Goal: Information Seeking & Learning: Learn about a topic

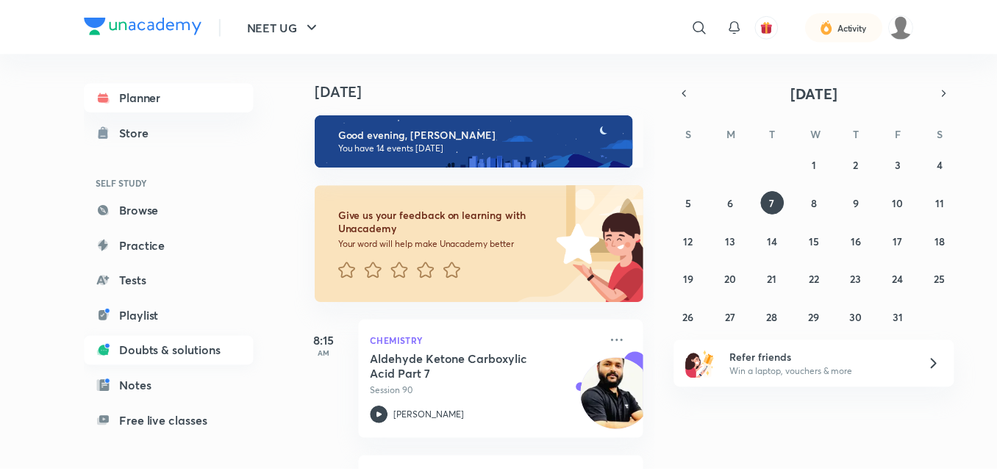
scroll to position [120, 0]
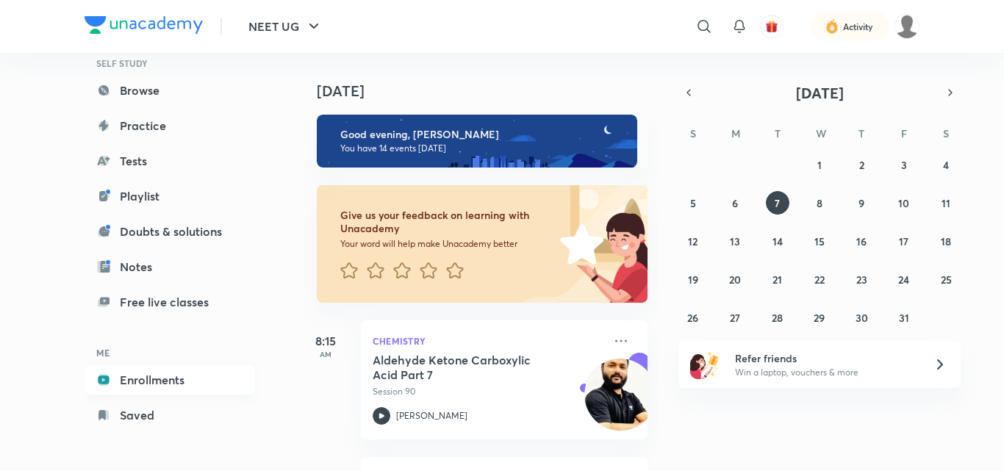
click at [160, 377] on link "Enrollments" at bounding box center [170, 379] width 171 height 29
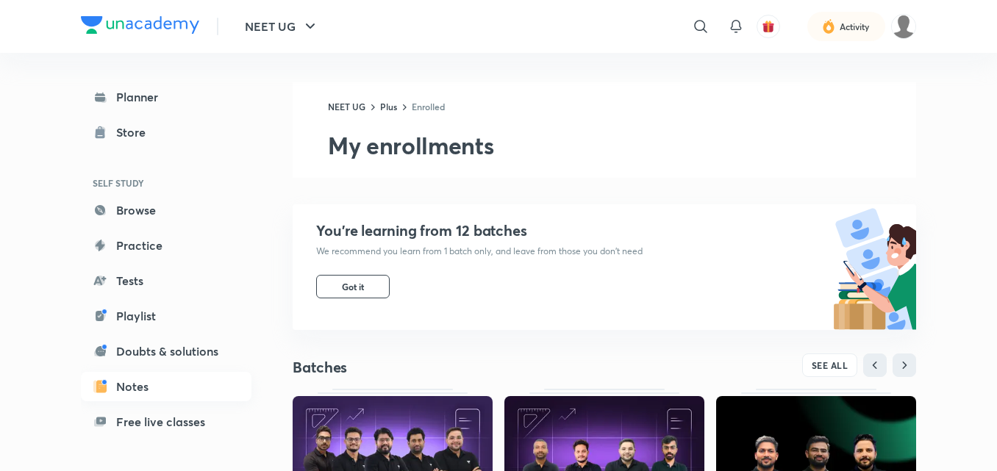
scroll to position [120, 0]
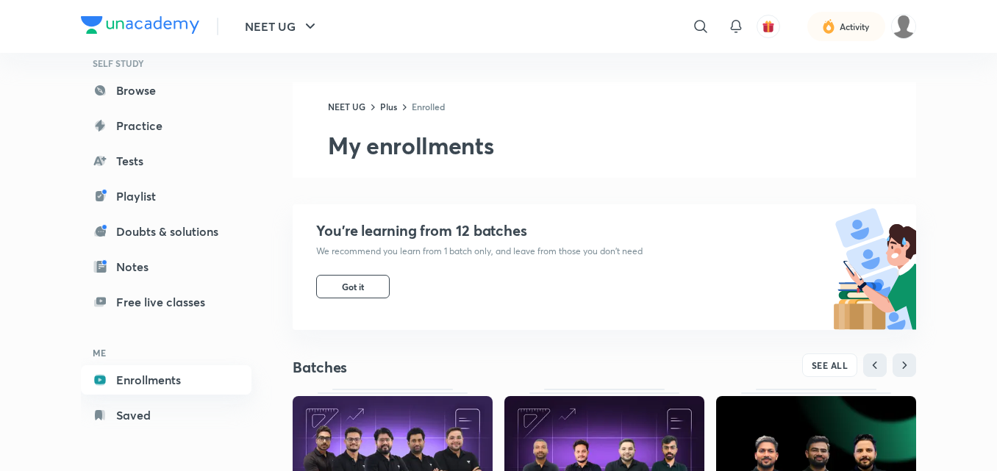
click at [158, 373] on link "Enrollments" at bounding box center [166, 379] width 171 height 29
click at [826, 354] on button "SEE ALL" at bounding box center [830, 366] width 56 height 24
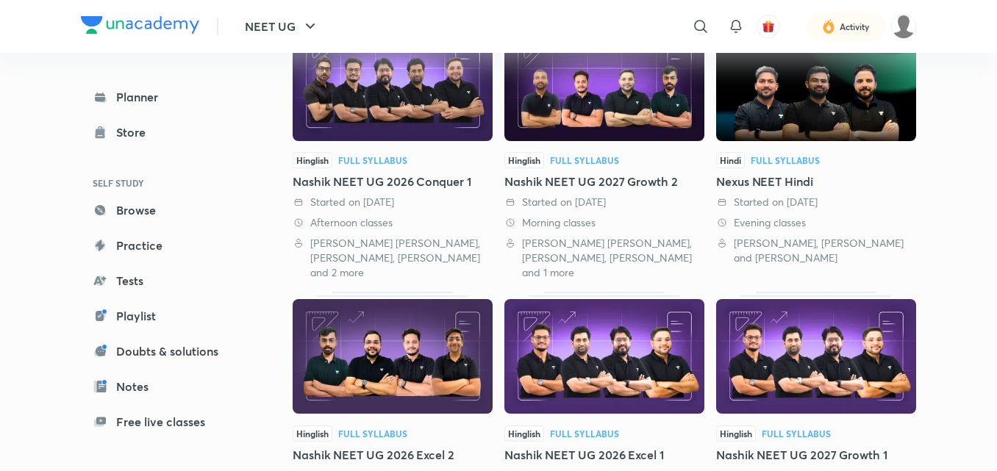
scroll to position [245, 0]
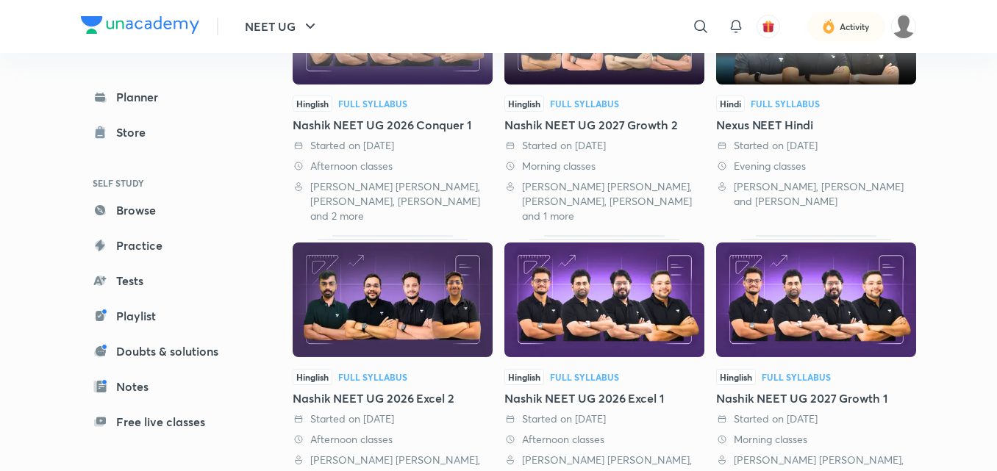
click at [794, 359] on div at bounding box center [816, 301] width 200 height 117
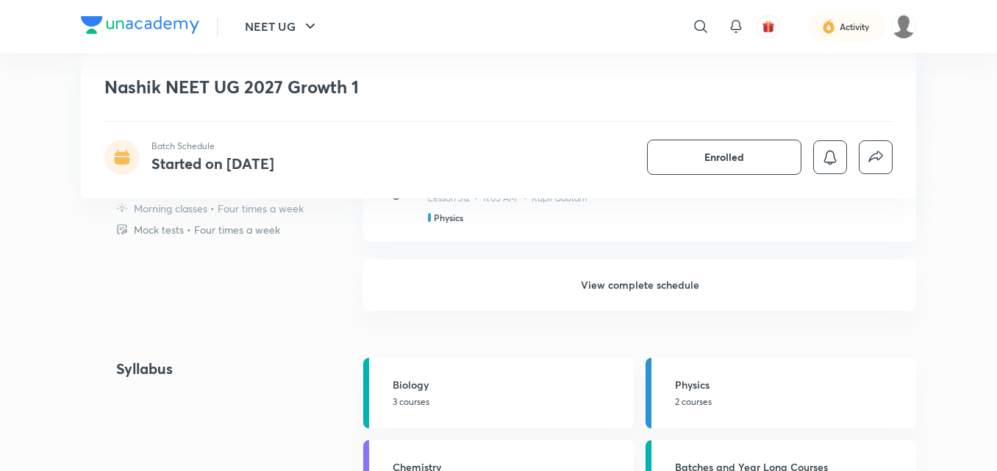
scroll to position [1019, 0]
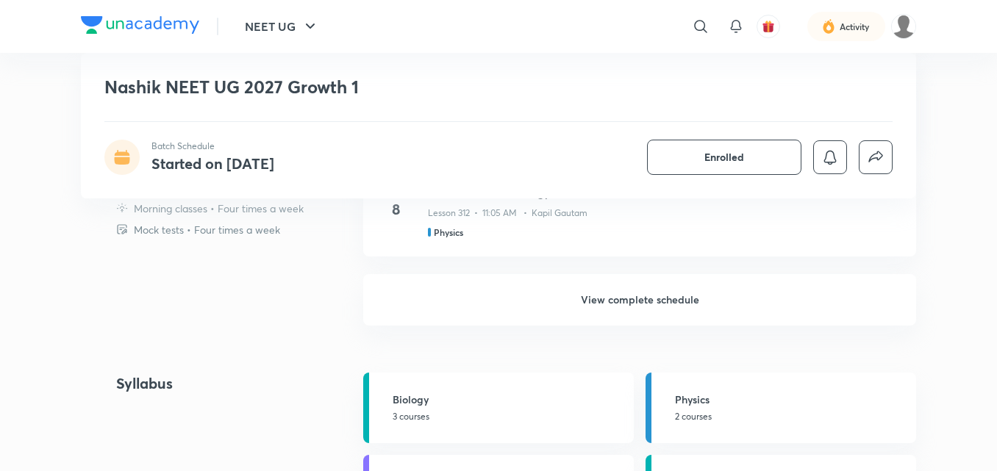
click at [645, 295] on h6 "View complete schedule" at bounding box center [639, 299] width 553 height 51
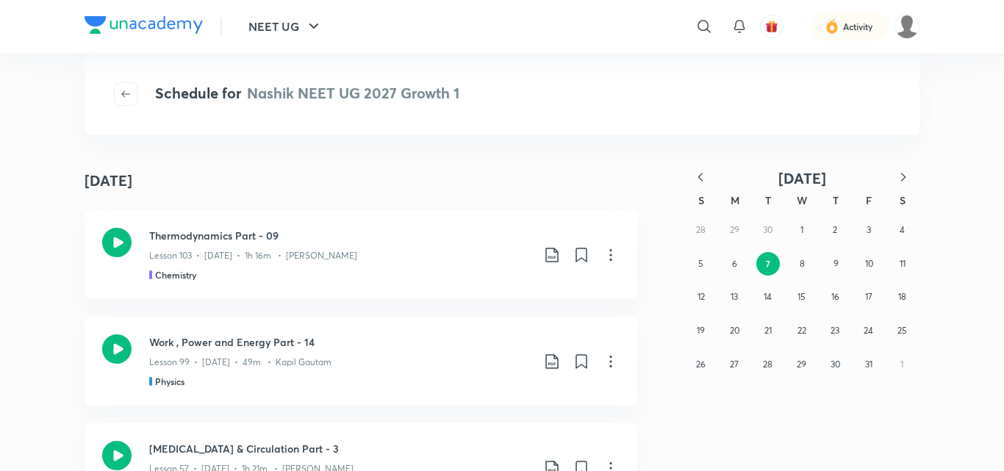
click at [697, 178] on icon "button" at bounding box center [700, 177] width 15 height 15
click at [767, 229] on abbr "3" at bounding box center [768, 229] width 4 height 11
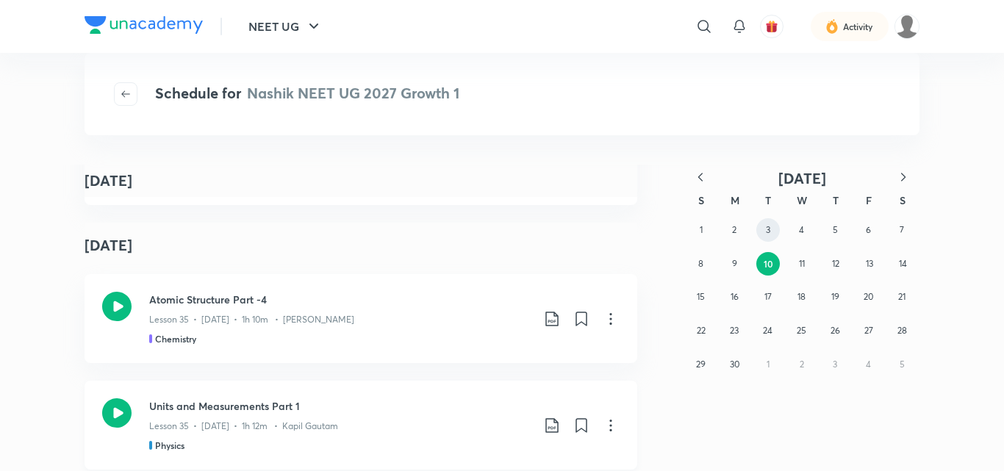
scroll to position [7324, 0]
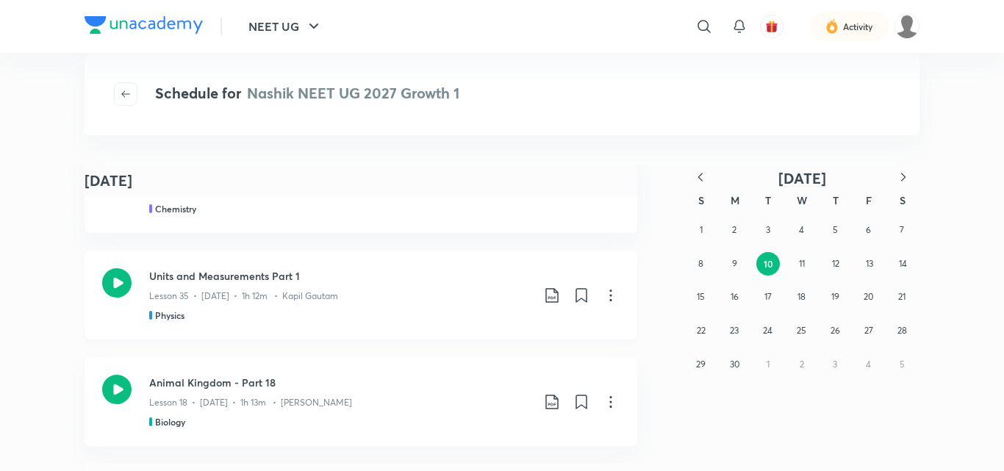
click at [102, 279] on icon at bounding box center [116, 282] width 29 height 29
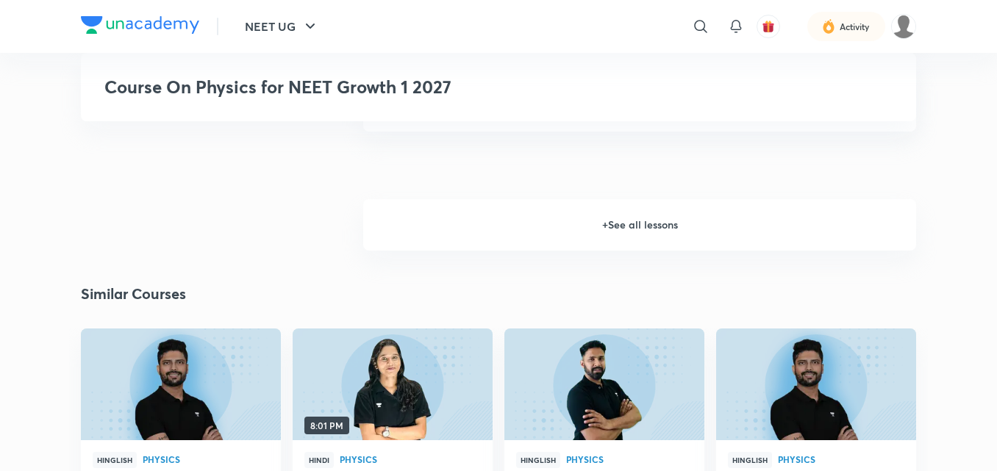
scroll to position [1626, 0]
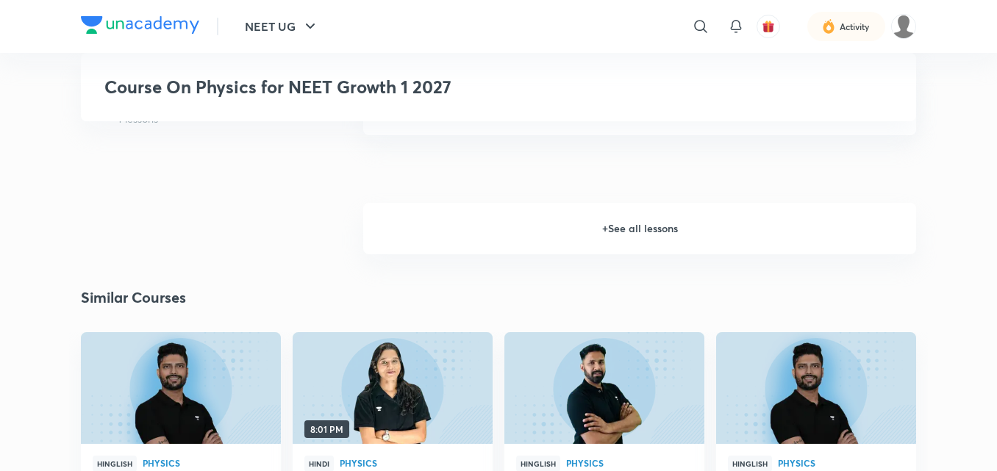
click at [620, 227] on h6 "+ See all lessons" at bounding box center [639, 228] width 553 height 51
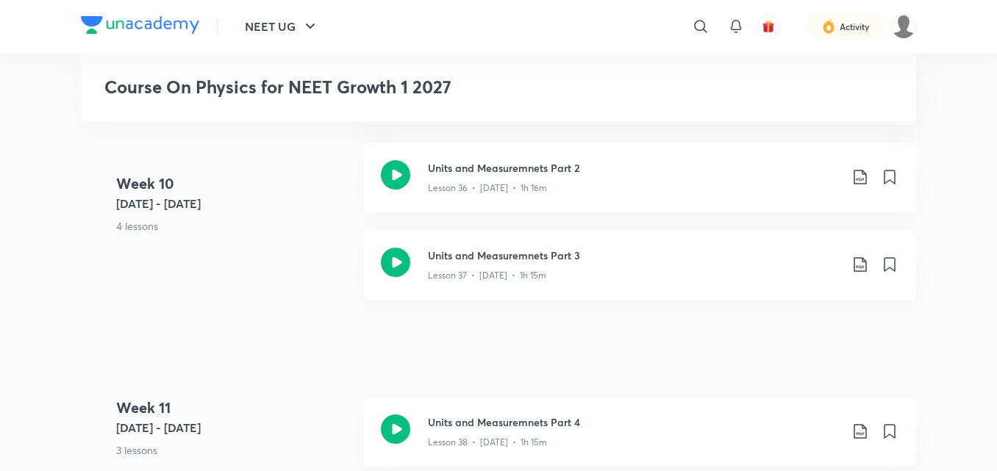
scroll to position [4302, 0]
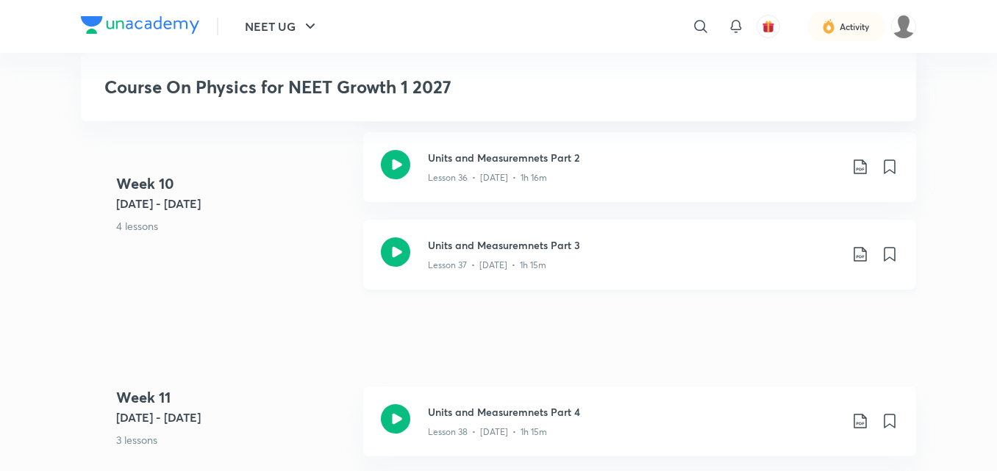
click at [584, 237] on h3 "Units and Measuremnets Part 3" at bounding box center [634, 244] width 412 height 15
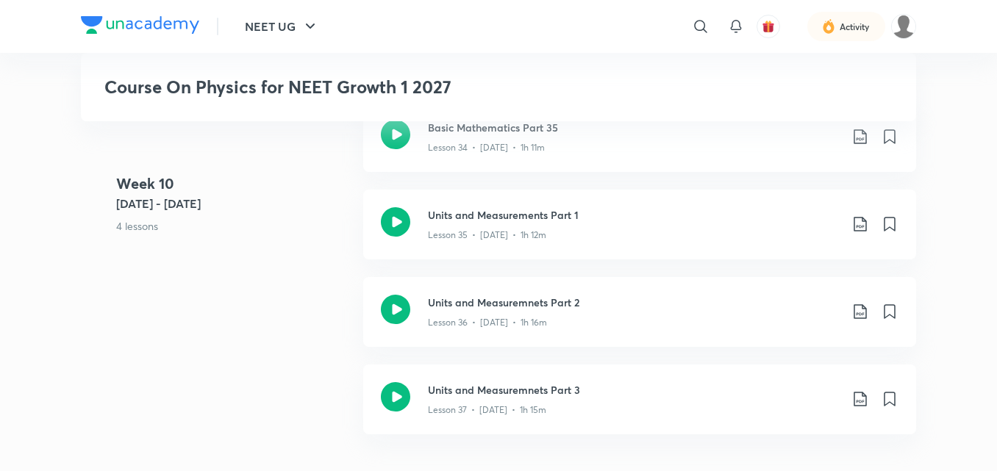
scroll to position [4155, 0]
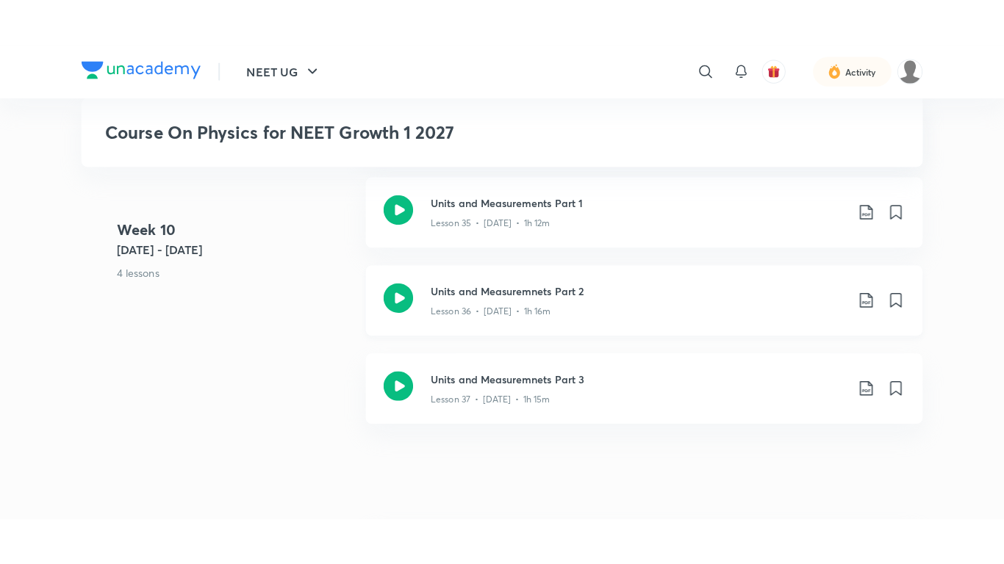
scroll to position [4189, 0]
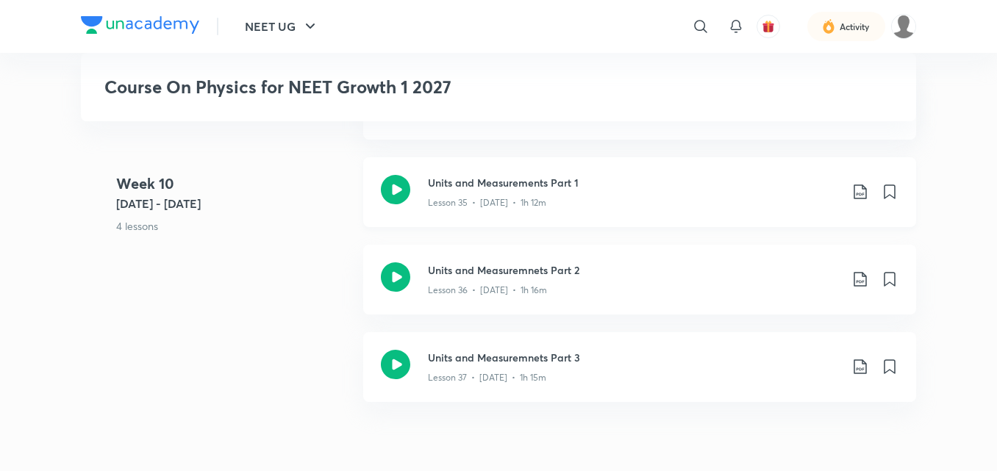
click at [405, 197] on icon at bounding box center [395, 189] width 29 height 29
